Goal: Navigation & Orientation: Find specific page/section

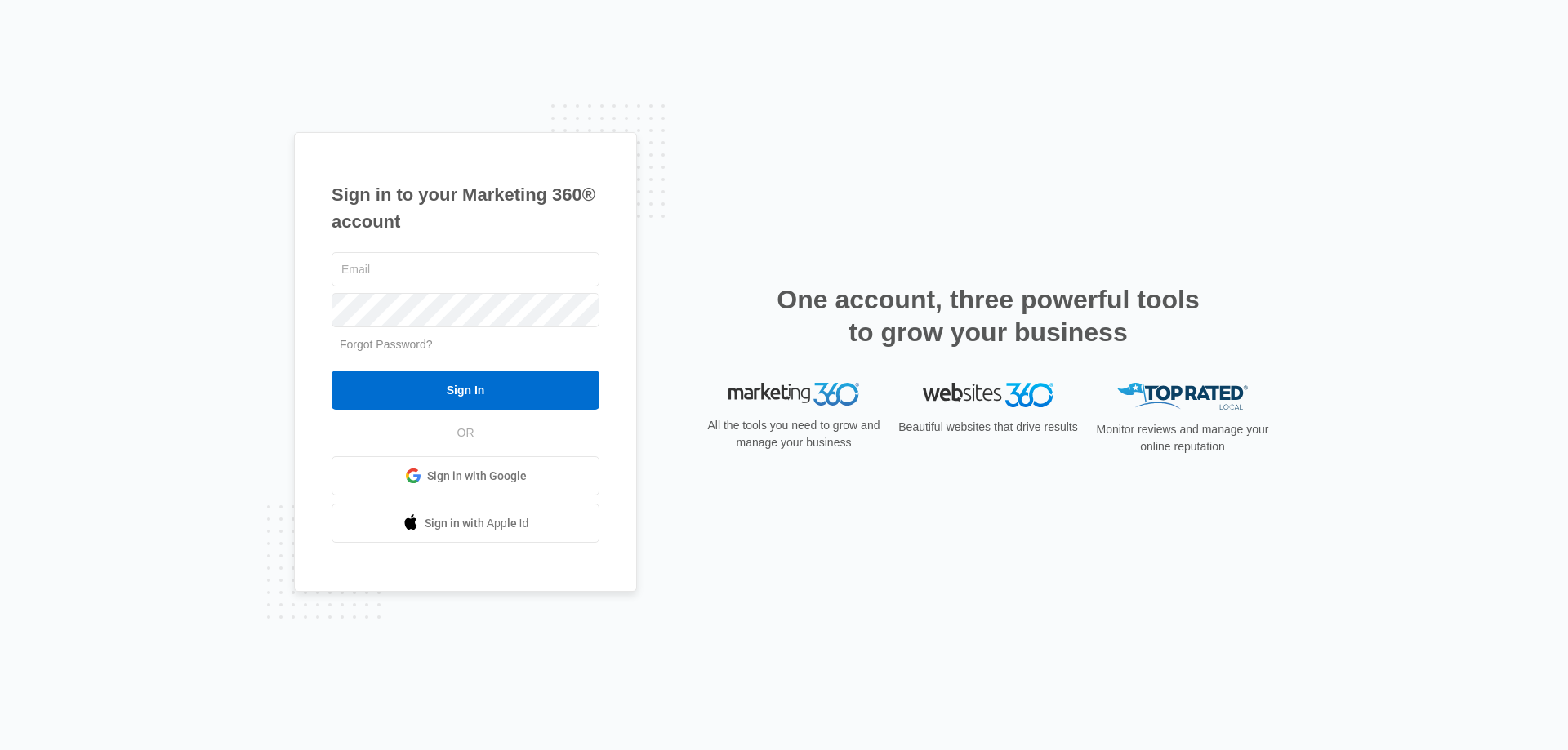
click at [527, 479] on link "Sign in with Google" at bounding box center [466, 476] width 268 height 39
type input "[EMAIL_ADDRESS][DOMAIN_NAME]"
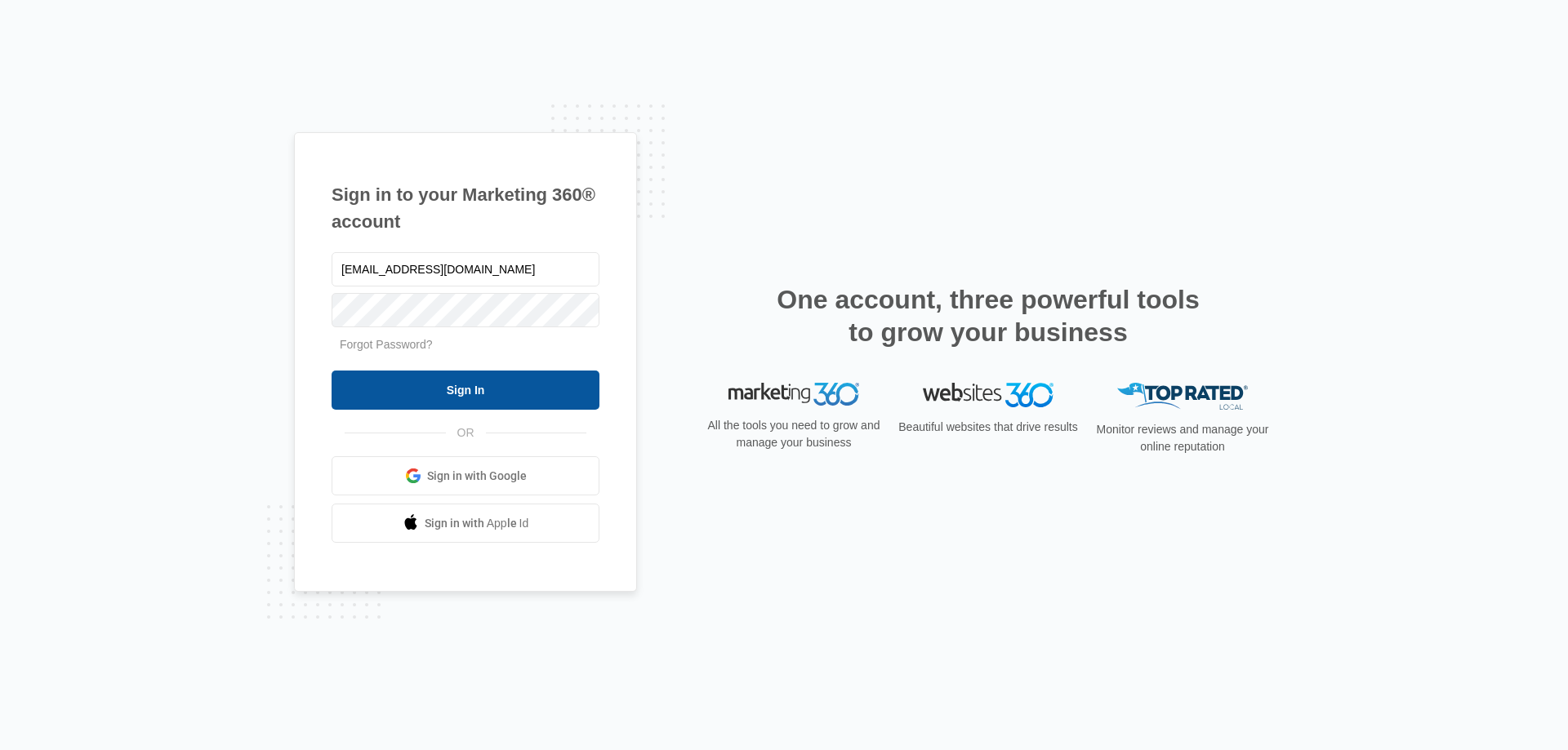
click at [455, 386] on input "Sign In" at bounding box center [466, 390] width 268 height 39
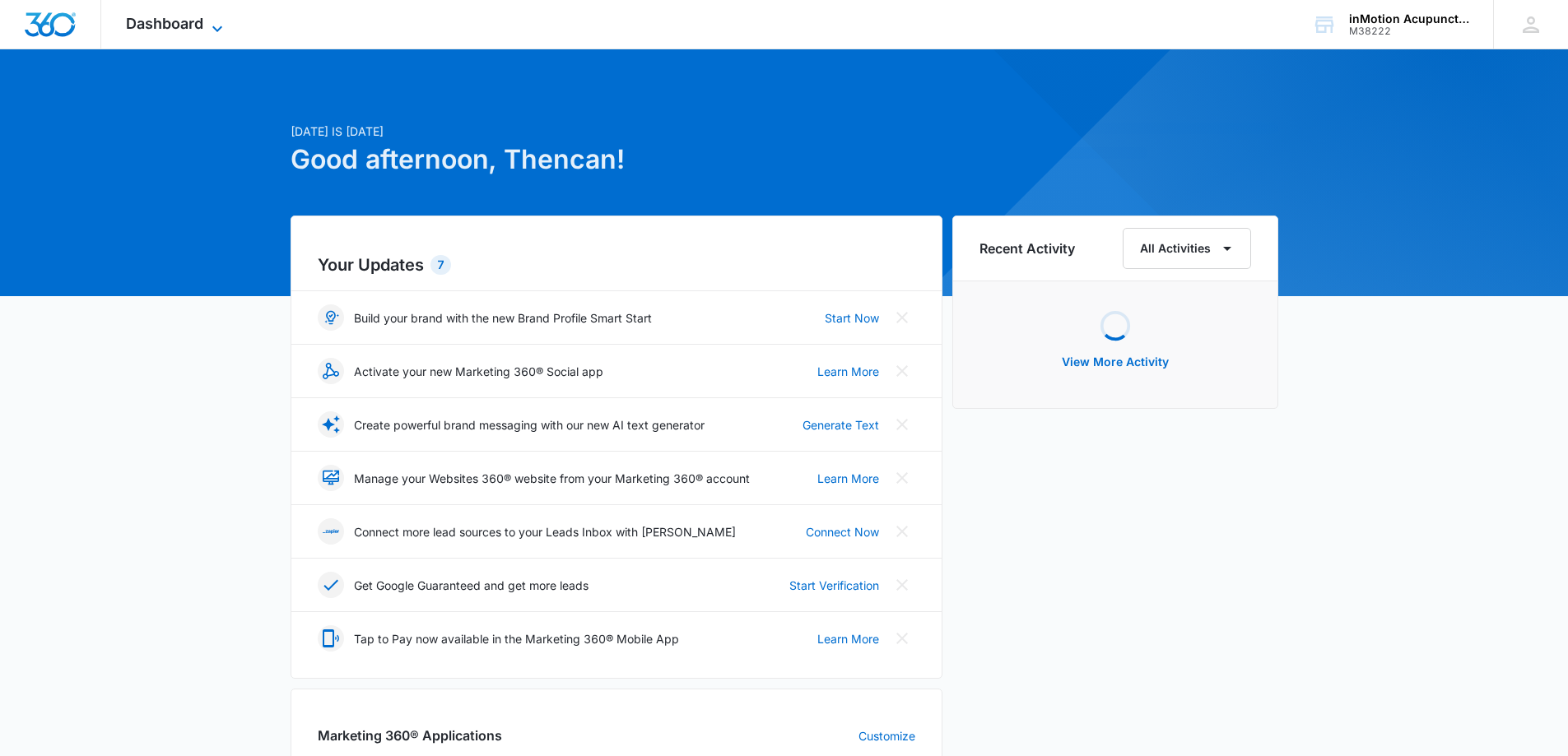
click at [178, 28] on span "Dashboard" at bounding box center [165, 23] width 78 height 18
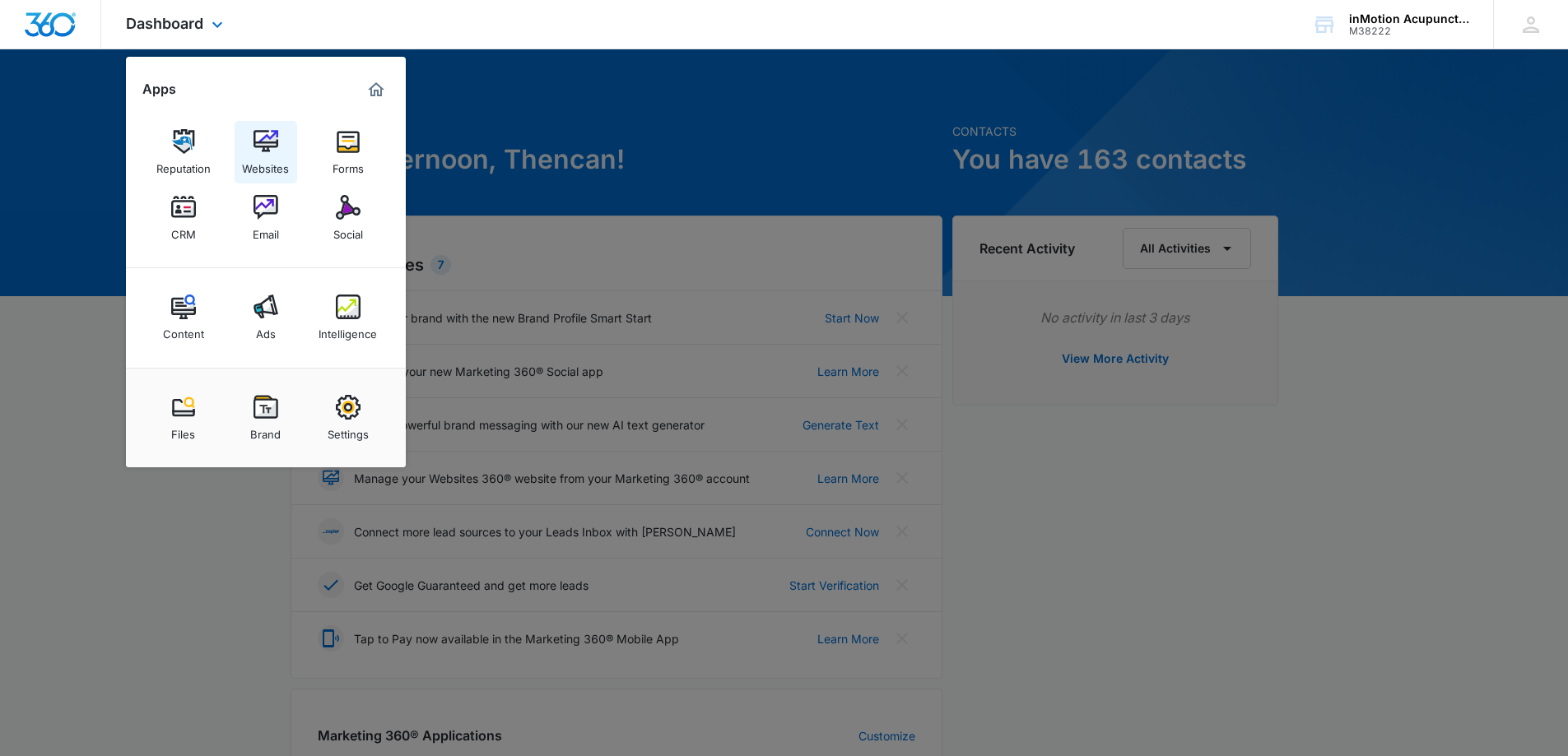
click at [251, 140] on link "Websites" at bounding box center [266, 152] width 63 height 63
